Goal: Task Accomplishment & Management: Use online tool/utility

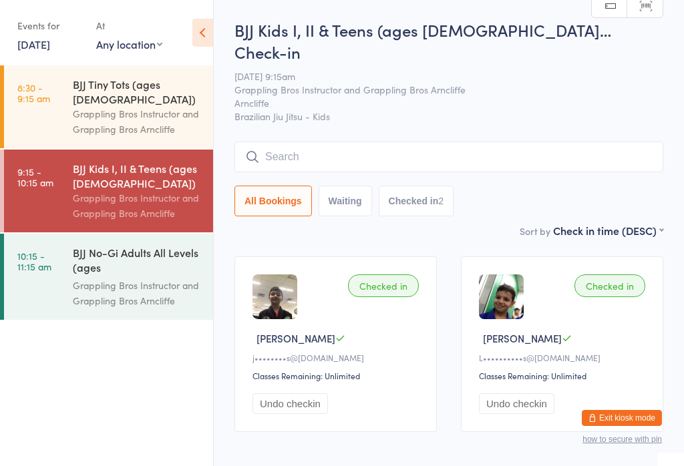
click at [505, 142] on input "search" at bounding box center [448, 157] width 429 height 31
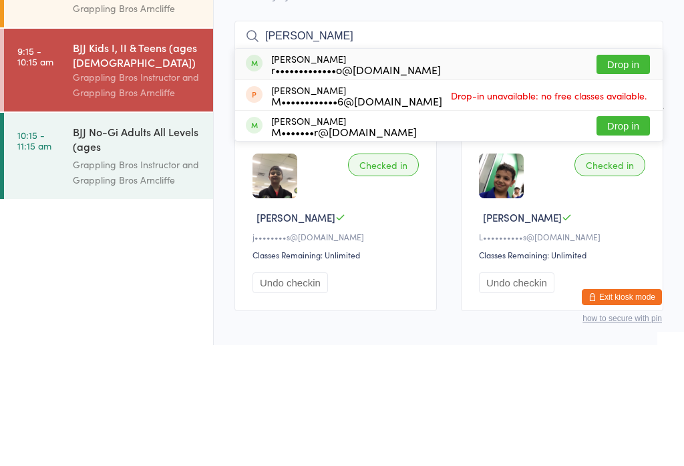
type input "[PERSON_NAME]"
click at [630, 176] on button "Drop in" at bounding box center [622, 185] width 53 height 19
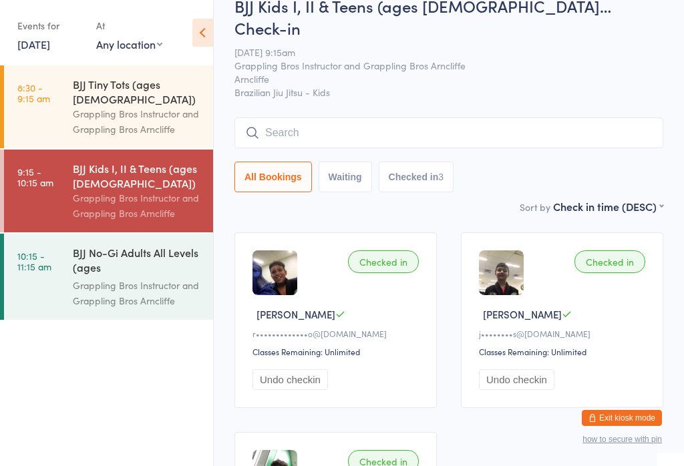
click at [102, 278] on div "Grappling Bros Instructor and Grappling Bros Arncliffe" at bounding box center [137, 293] width 129 height 31
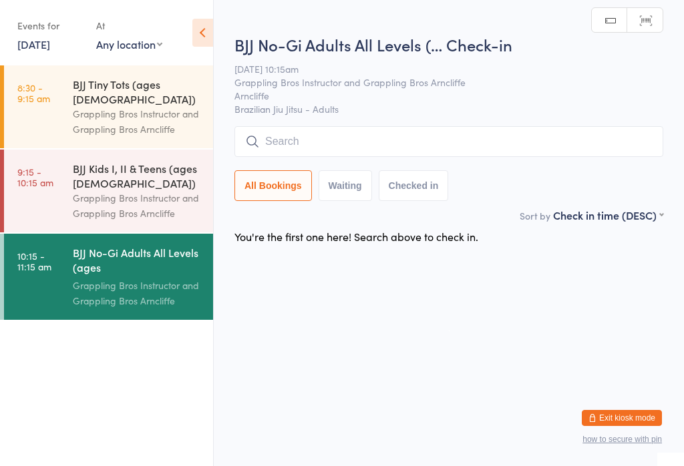
click at [513, 145] on input "search" at bounding box center [448, 141] width 429 height 31
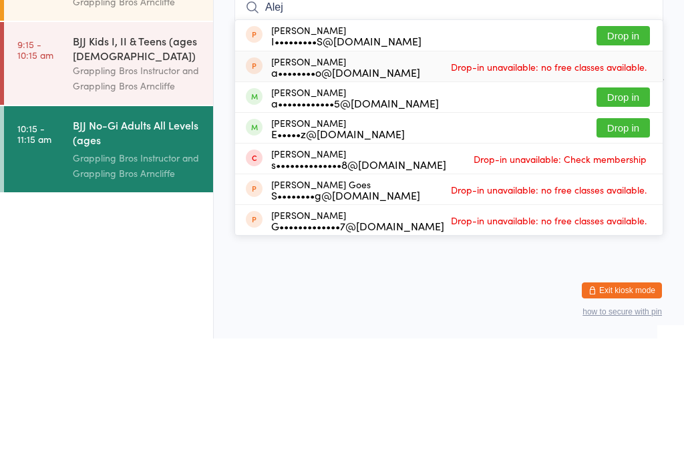
type input "Alej"
click at [388, 179] on div "[PERSON_NAME] a••••••••o@[DOMAIN_NAME] Drop-in unavailable: no free classes ava…" at bounding box center [448, 194] width 427 height 30
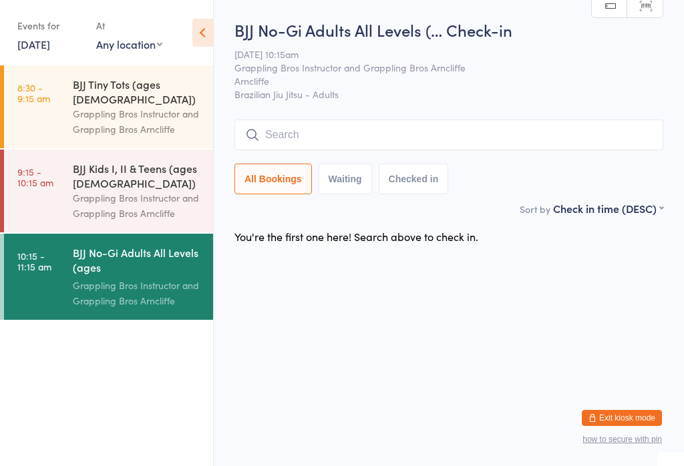
click at [476, 130] on input "search" at bounding box center [448, 135] width 429 height 31
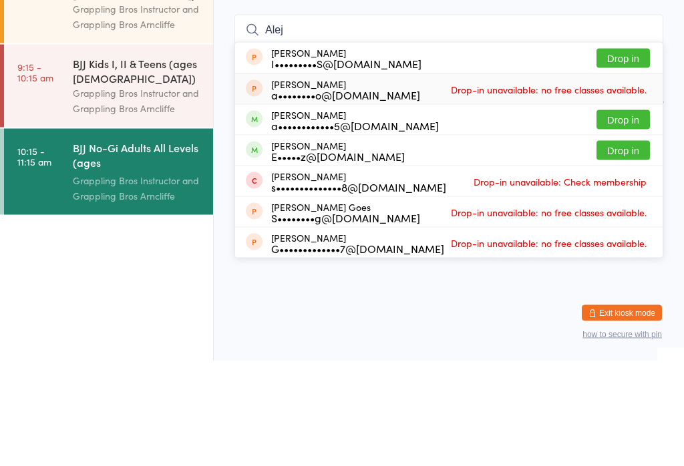
type input "Alej"
click at [482, 184] on span "Drop-in unavailable: no free classes available." at bounding box center [548, 194] width 202 height 20
type input "a"
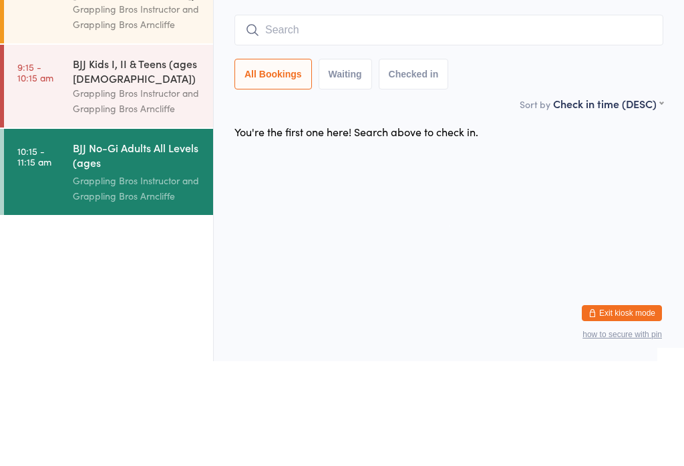
click at [306, 229] on div "You're the first one here! Search above to check in." at bounding box center [356, 236] width 244 height 15
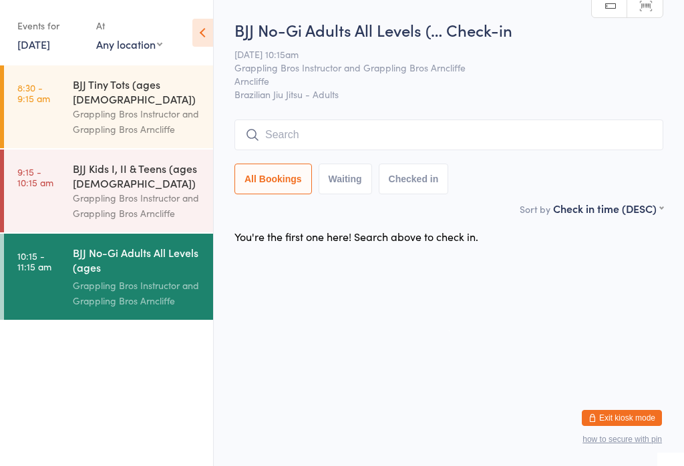
click at [424, 134] on input "search" at bounding box center [448, 135] width 429 height 31
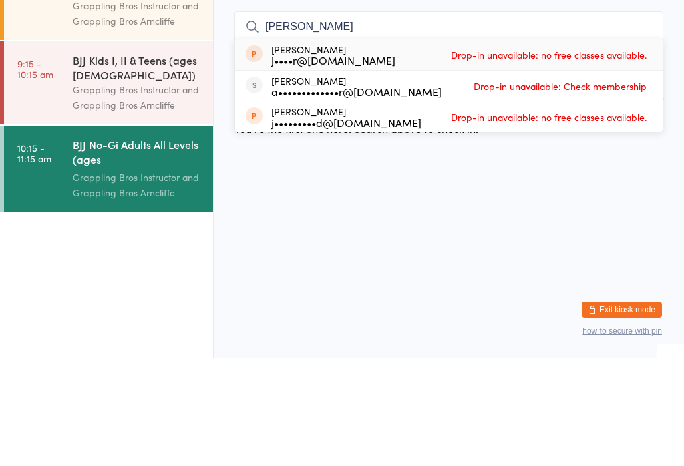
click at [293, 162] on html "You have now entered Kiosk Mode. Members will be able to check themselves in us…" at bounding box center [342, 233] width 684 height 466
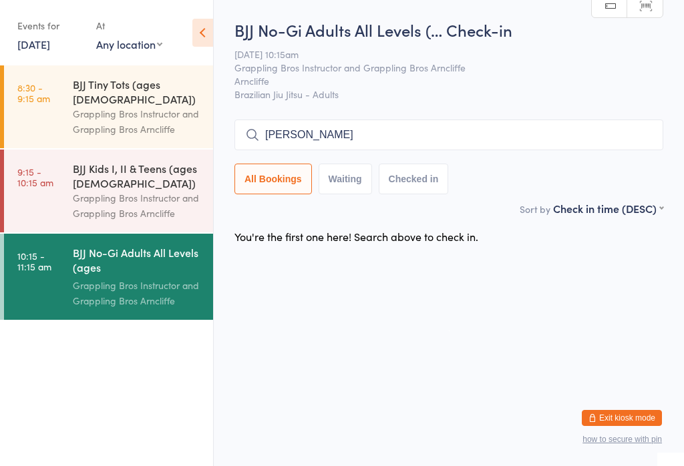
click at [391, 144] on input "[PERSON_NAME]" at bounding box center [448, 135] width 429 height 31
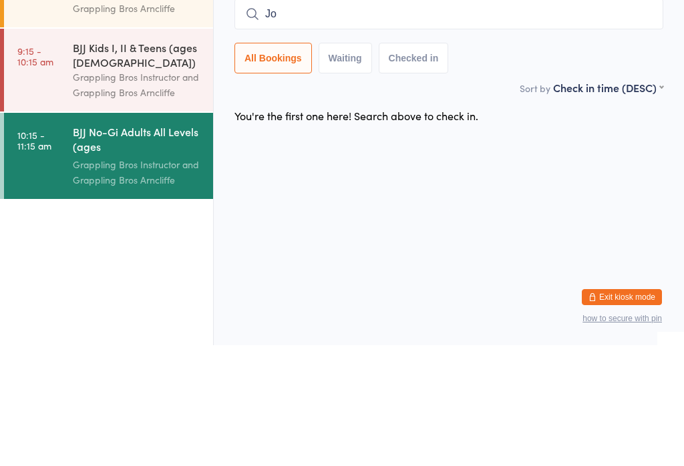
type input "J"
click at [401, 151] on html "You have now entered Kiosk Mode. Members will be able to check themselves in us…" at bounding box center [342, 233] width 684 height 466
